Goal: Share content

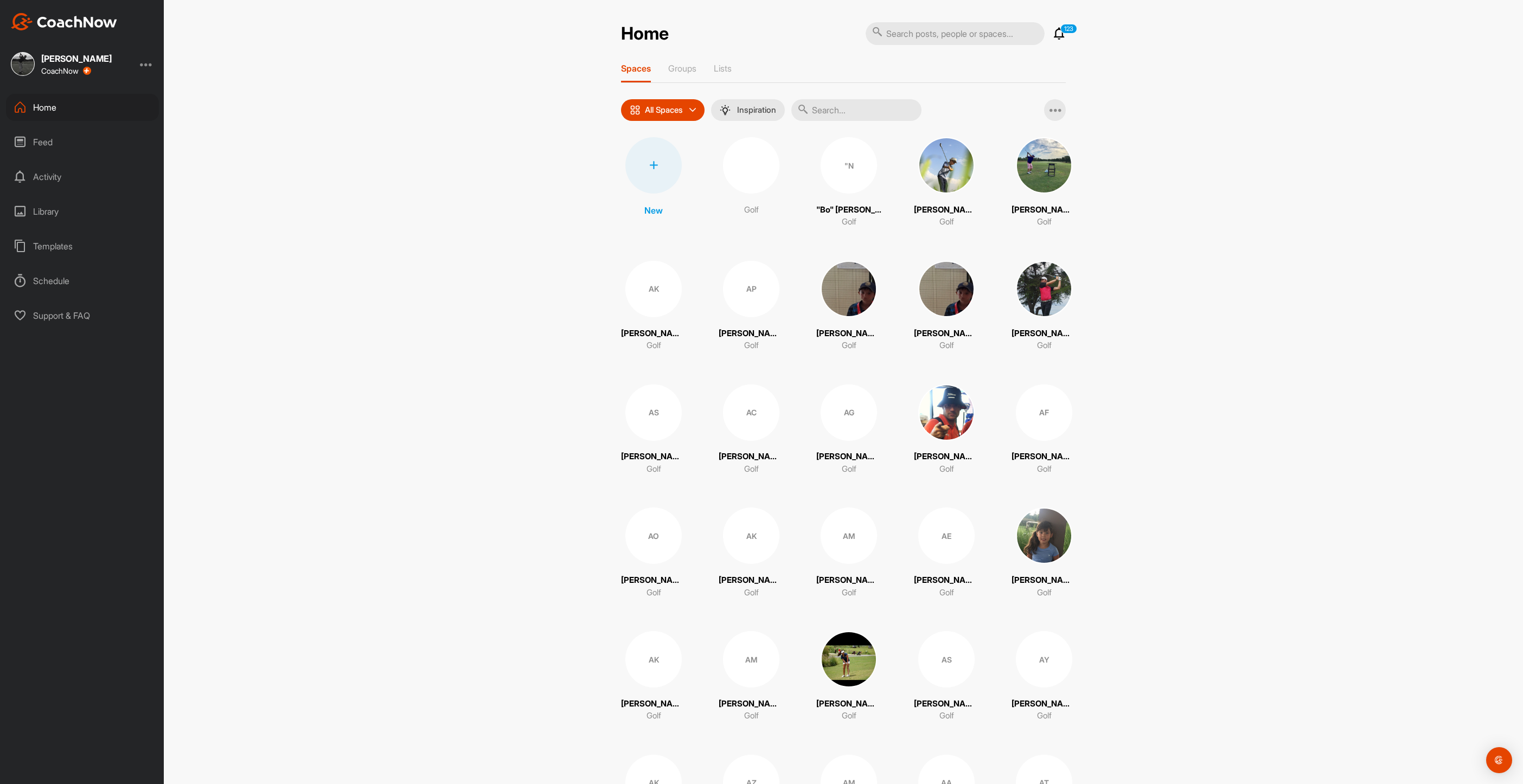
click at [861, 110] on input "text" at bounding box center [856, 110] width 130 height 22
type input "yuta"
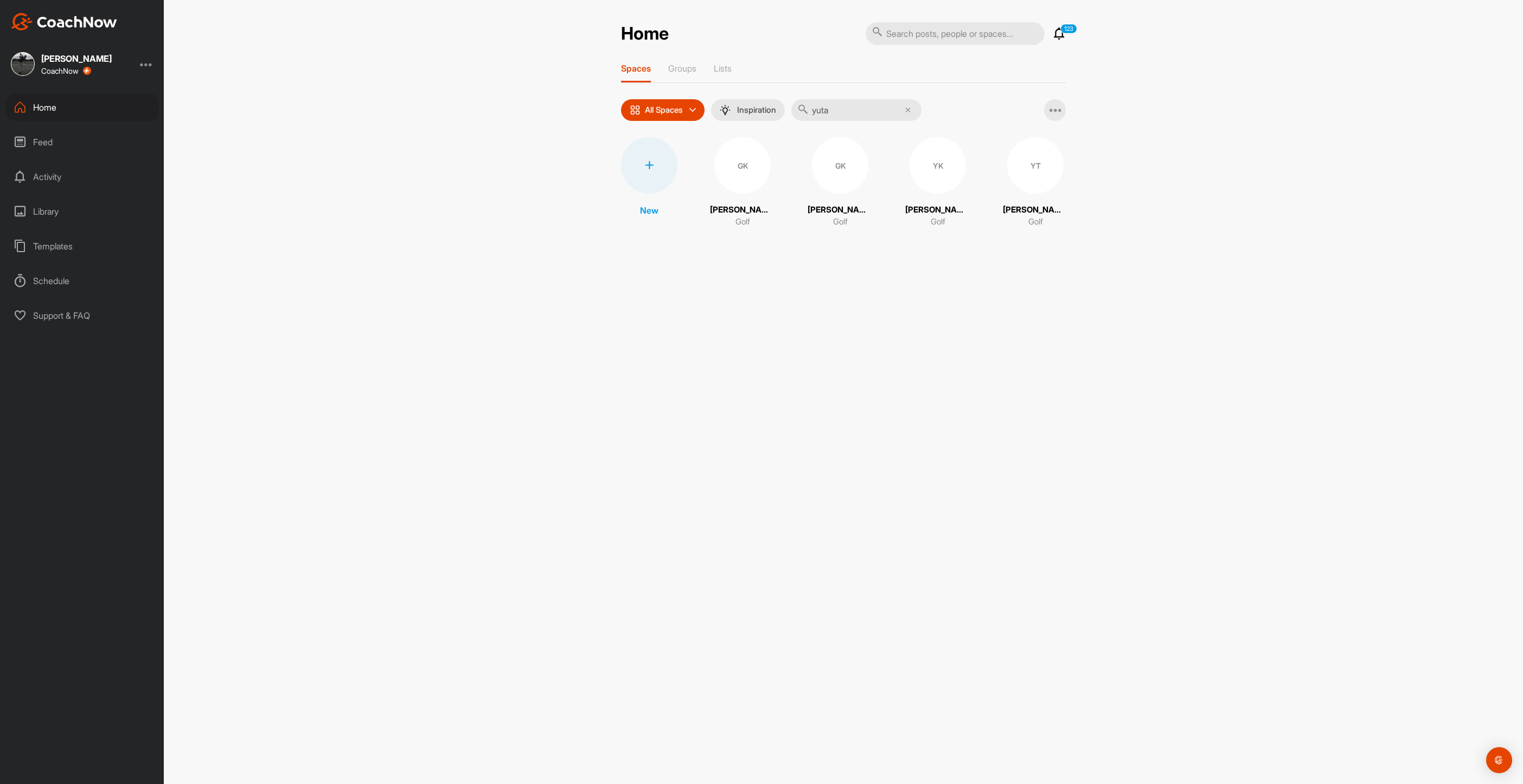
click at [933, 170] on div "YK" at bounding box center [938, 165] width 56 height 56
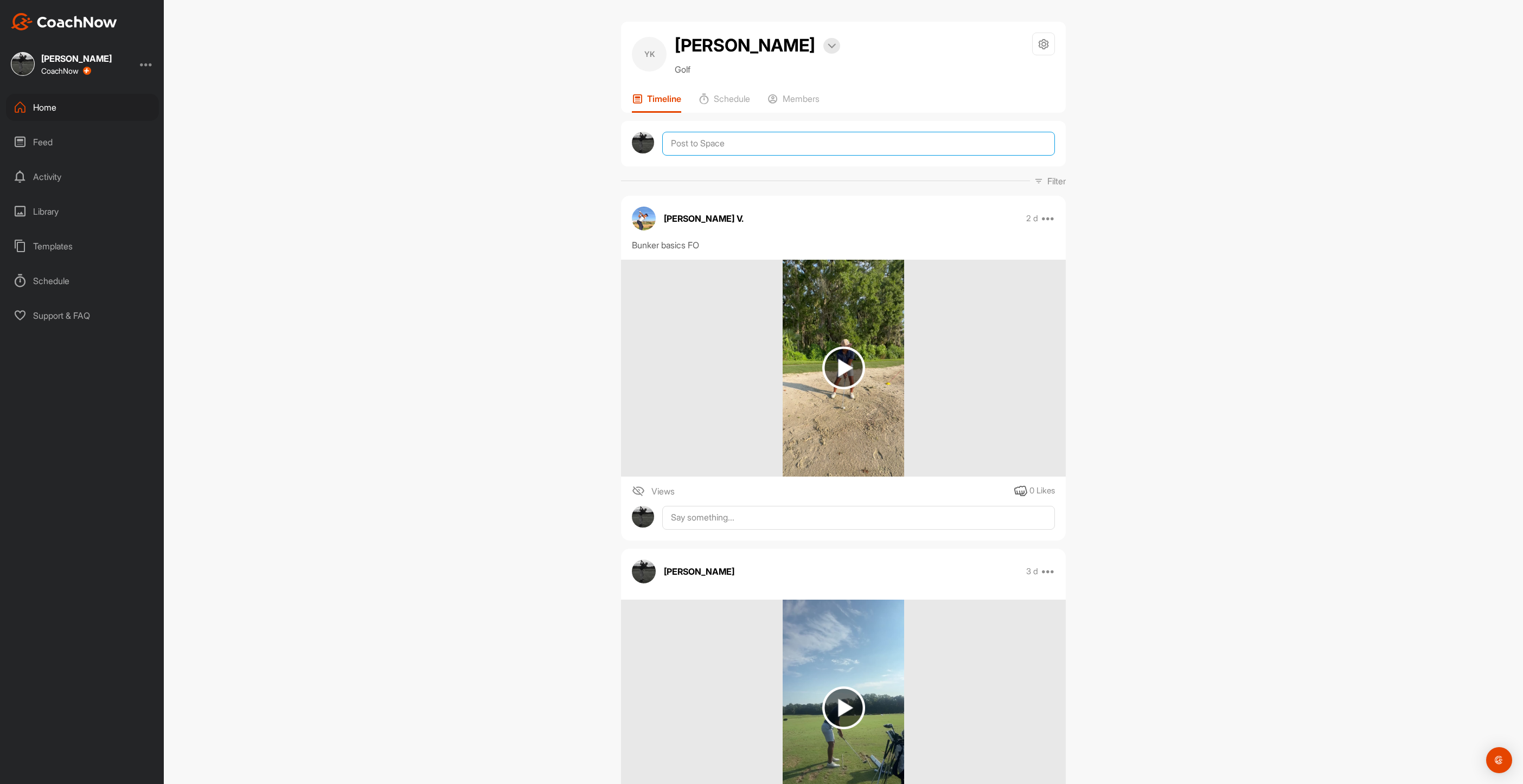
click at [744, 144] on textarea at bounding box center [858, 144] width 393 height 24
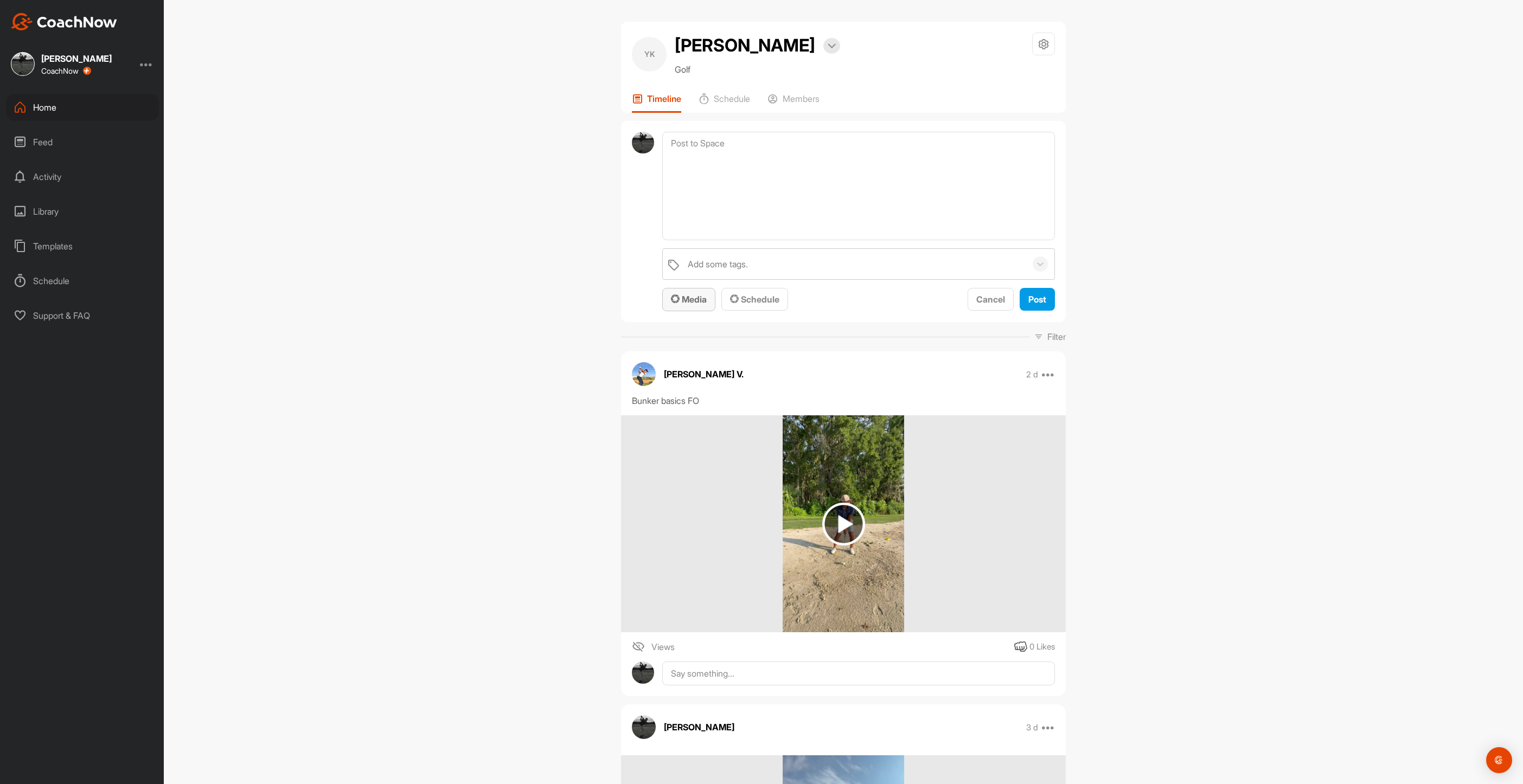
click at [695, 304] on span "Media" at bounding box center [689, 299] width 36 height 11
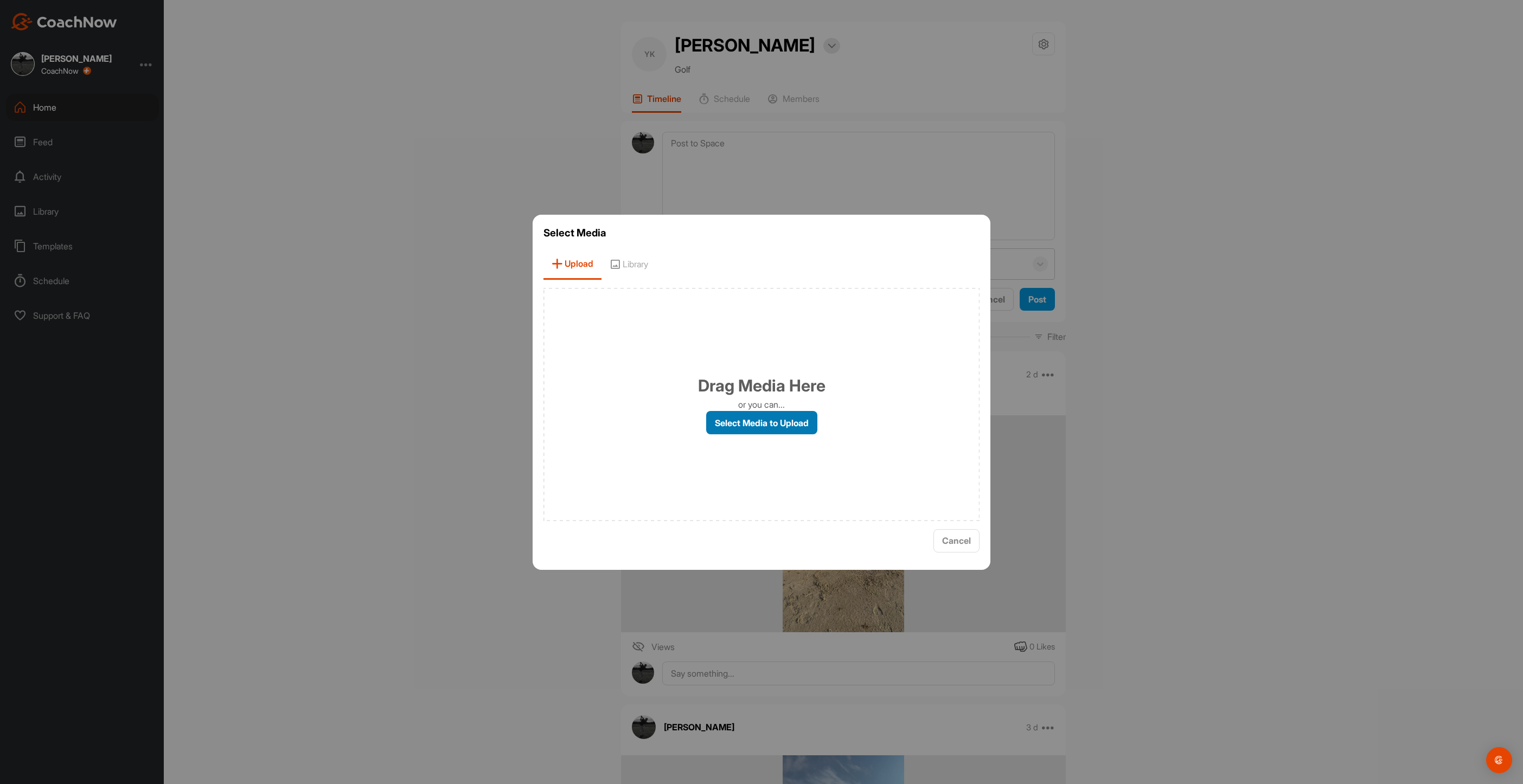
click at [743, 416] on label "Select Media to Upload" at bounding box center [761, 422] width 111 height 23
click at [0, 0] on input "Select Media to Upload" at bounding box center [0, 0] width 0 height 0
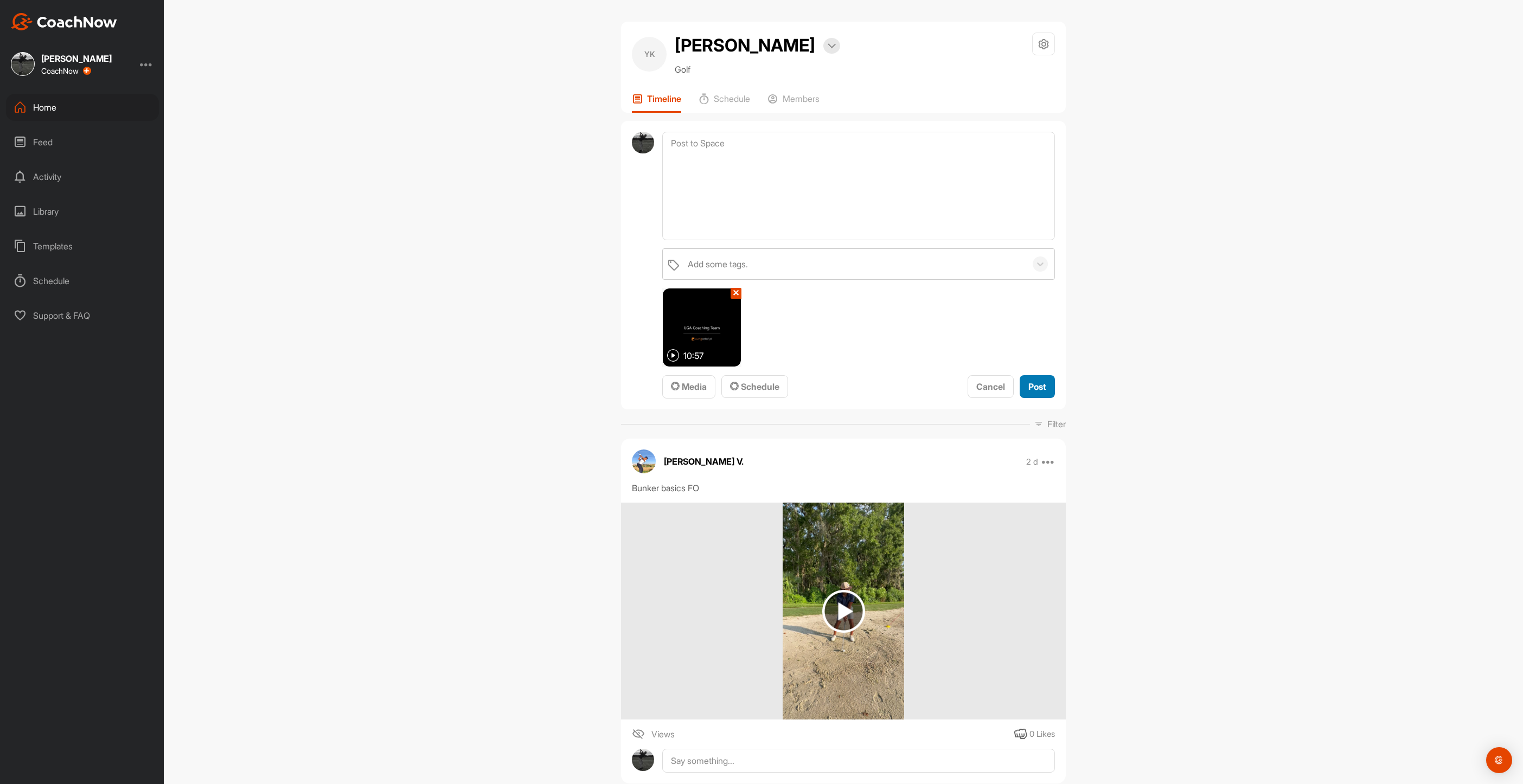
click at [1041, 389] on button "Post" at bounding box center [1037, 386] width 35 height 23
